Goal: Find specific page/section: Find specific page/section

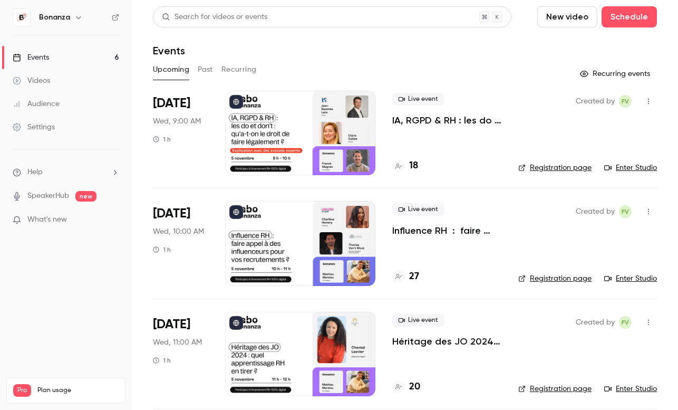
click at [80, 113] on link "Audience" at bounding box center [66, 103] width 132 height 23
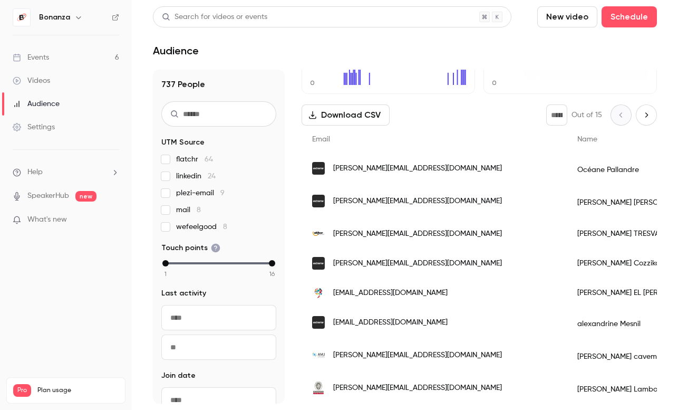
scroll to position [132, 0]
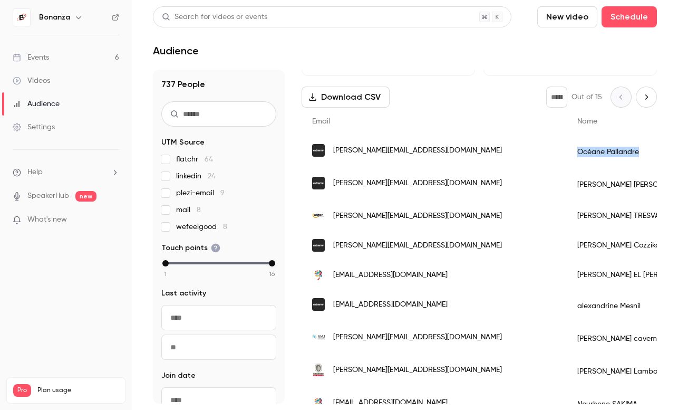
drag, startPoint x: 555, startPoint y: 155, endPoint x: 491, endPoint y: 157, distance: 63.8
click at [567, 157] on div "Océane Pallandre" at bounding box center [643, 151] width 152 height 33
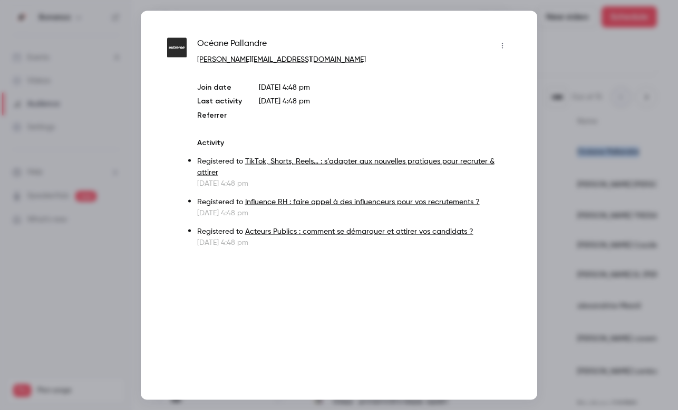
copy div "Océane Pallandre"
click at [116, 206] on div at bounding box center [339, 205] width 678 height 410
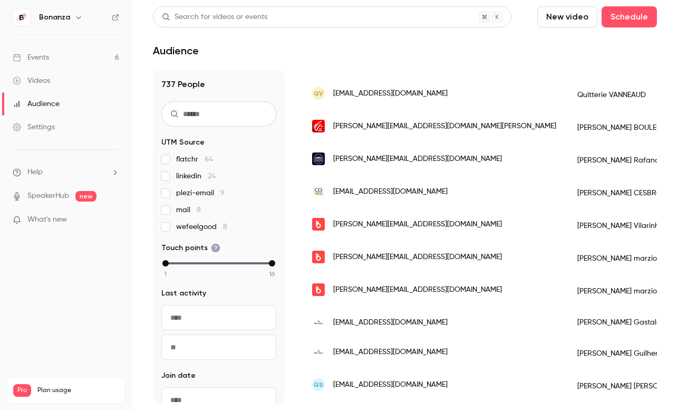
scroll to position [1419, 0]
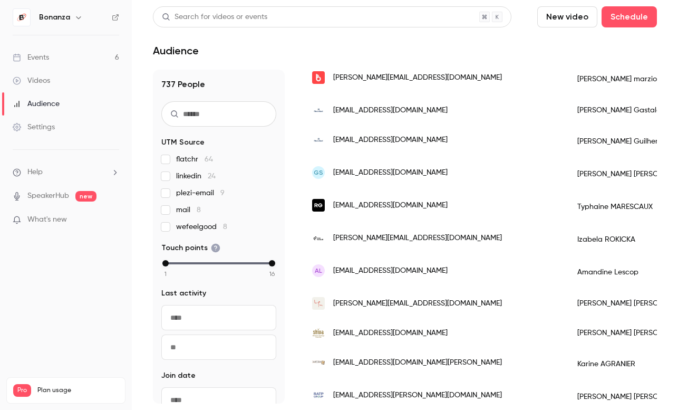
click at [53, 107] on div "Audience" at bounding box center [36, 104] width 47 height 11
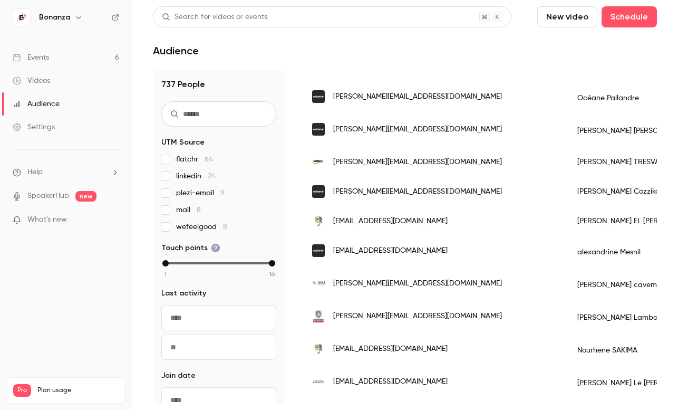
scroll to position [0, 0]
